Goal: Information Seeking & Learning: Learn about a topic

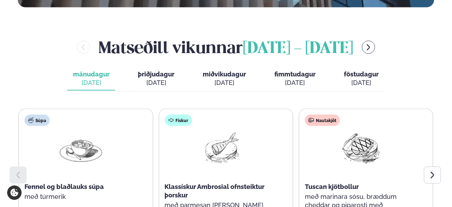
scroll to position [297, 0]
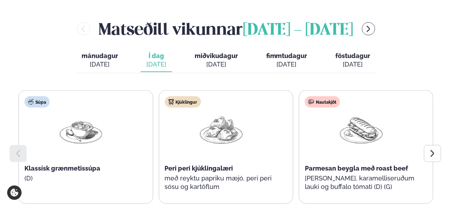
scroll to position [316, 0]
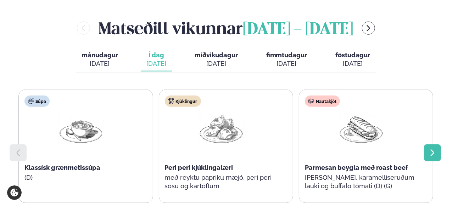
click at [429, 149] on icon at bounding box center [432, 153] width 9 height 9
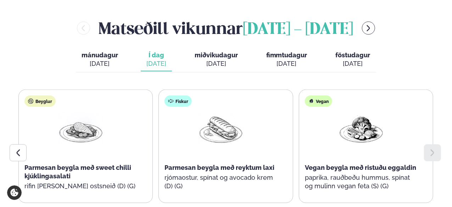
click at [207, 51] on span "miðvikudagur" at bounding box center [216, 54] width 43 height 7
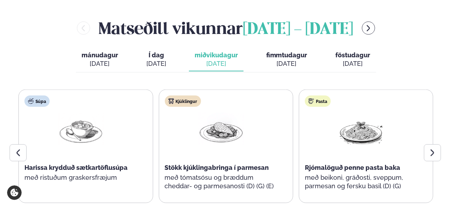
click at [169, 48] on button "Í dag Í d. [DATE]" at bounding box center [156, 59] width 31 height 23
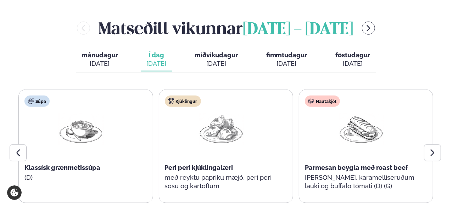
click at [213, 60] on div "[DATE]" at bounding box center [216, 64] width 43 height 9
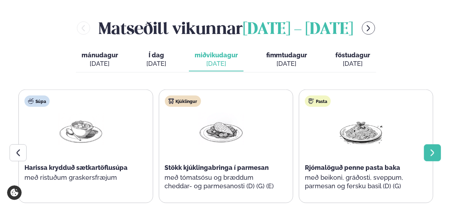
click at [435, 149] on icon at bounding box center [432, 153] width 9 height 9
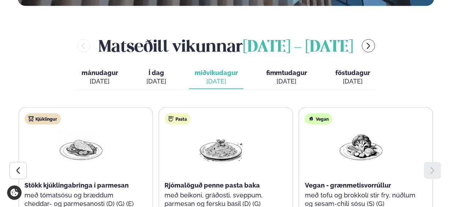
scroll to position [296, 0]
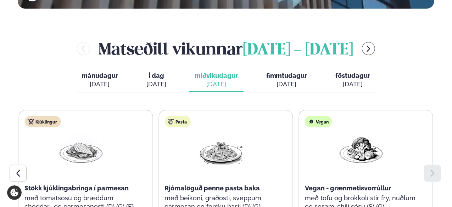
click at [283, 80] on div "[DATE]" at bounding box center [286, 84] width 41 height 9
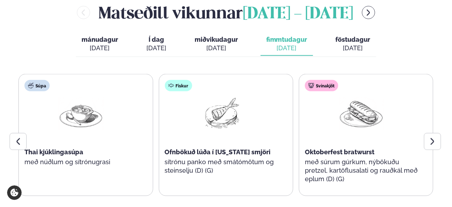
scroll to position [333, 0]
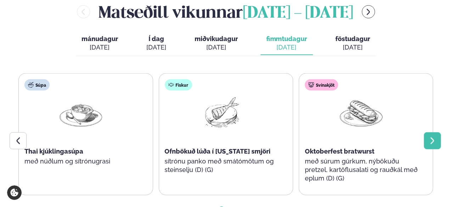
click at [433, 138] on icon at bounding box center [433, 141] width 4 height 7
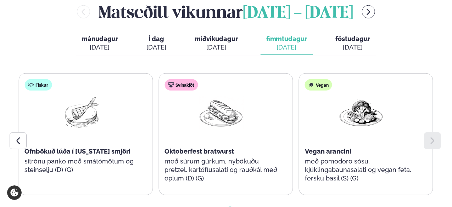
click at [351, 43] on div "[DATE]" at bounding box center [353, 47] width 35 height 9
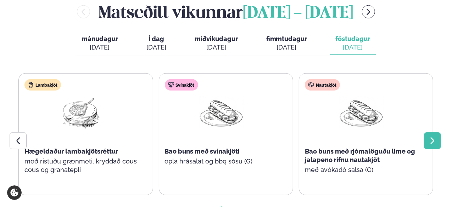
click at [432, 133] on div at bounding box center [432, 141] width 17 height 17
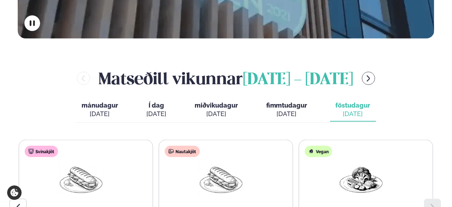
scroll to position [265, 0]
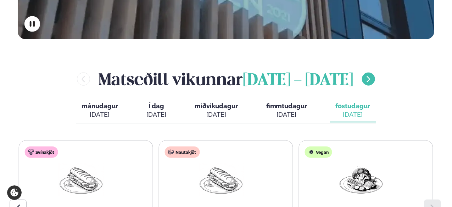
click at [375, 73] on button "menu-btn-right" at bounding box center [368, 79] width 13 height 13
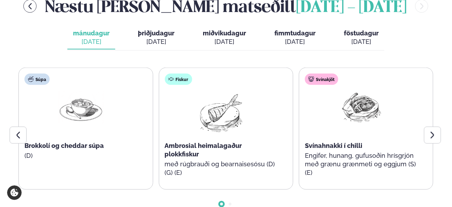
scroll to position [340, 0]
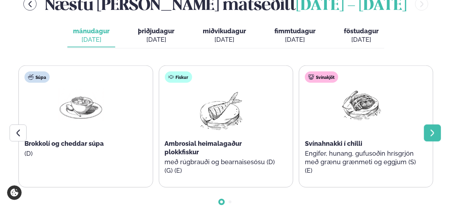
click at [434, 125] on div at bounding box center [432, 133] width 17 height 17
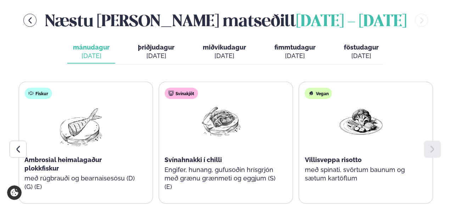
scroll to position [323, 0]
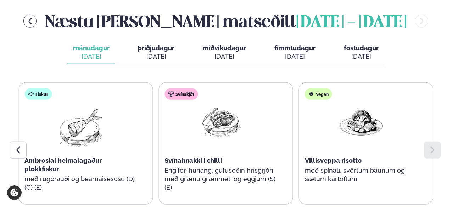
click at [146, 44] on span "þriðjudagur" at bounding box center [156, 47] width 37 height 7
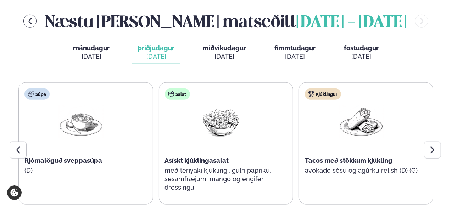
drag, startPoint x: 146, startPoint y: 27, endPoint x: 236, endPoint y: 79, distance: 104.2
click at [236, 79] on div "Næstu [PERSON_NAME] [DATE] - [DATE] [PERSON_NAME]. [DATE] þriðjudagur þri. [DAT…" at bounding box center [226, 123] width 416 height 226
click at [428, 142] on div at bounding box center [432, 150] width 17 height 17
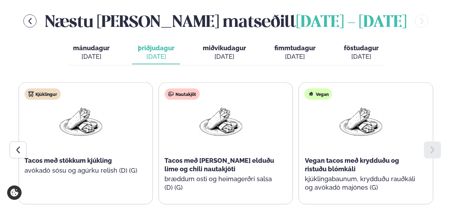
click at [228, 52] on div "[DATE]" at bounding box center [224, 56] width 43 height 9
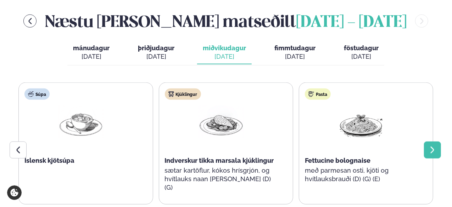
click at [435, 142] on div at bounding box center [432, 150] width 17 height 17
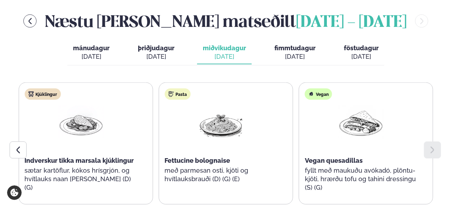
click at [293, 44] on span "fimmtudagur" at bounding box center [294, 47] width 41 height 7
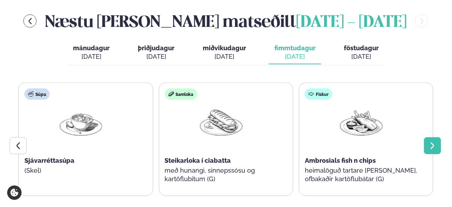
click at [430, 138] on div at bounding box center [432, 146] width 17 height 17
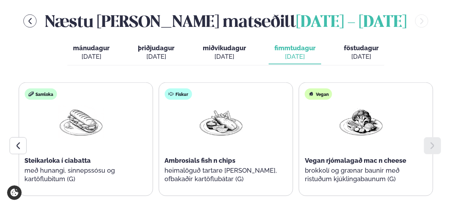
click at [367, 52] on div "[DATE]" at bounding box center [361, 56] width 35 height 9
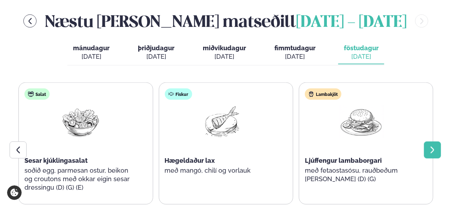
click at [435, 146] on icon at bounding box center [432, 150] width 9 height 9
